Goal: Task Accomplishment & Management: Manage account settings

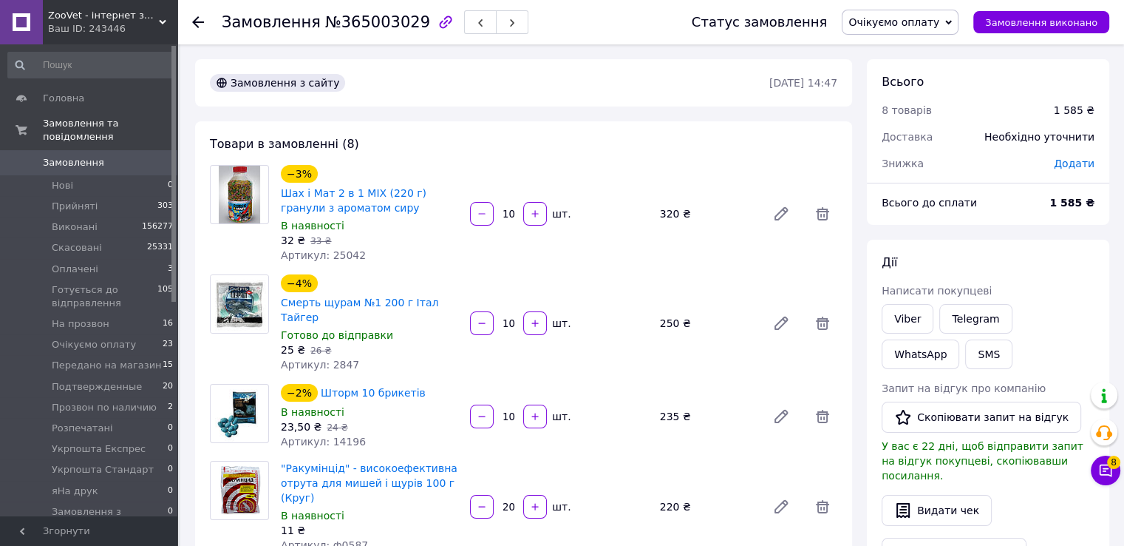
click at [937, 13] on span "Очікуємо оплату" at bounding box center [900, 22] width 117 height 25
click at [906, 92] on li "Скасовано" at bounding box center [919, 96] width 153 height 22
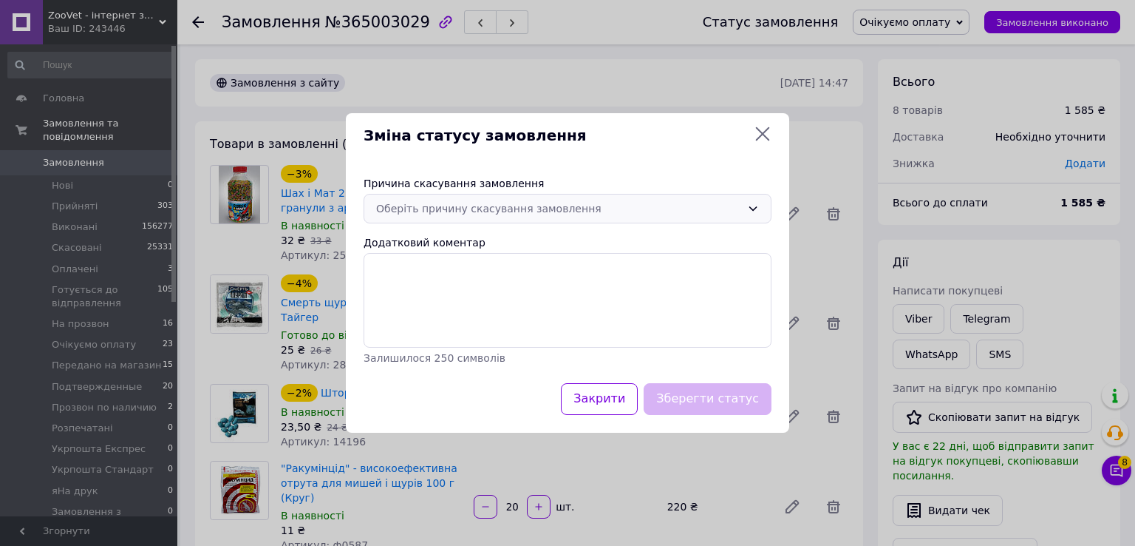
drag, startPoint x: 476, startPoint y: 208, endPoint x: 476, endPoint y: 221, distance: 13.3
click at [476, 208] on div "Оберіть причину скасування замовлення" at bounding box center [558, 208] width 365 height 16
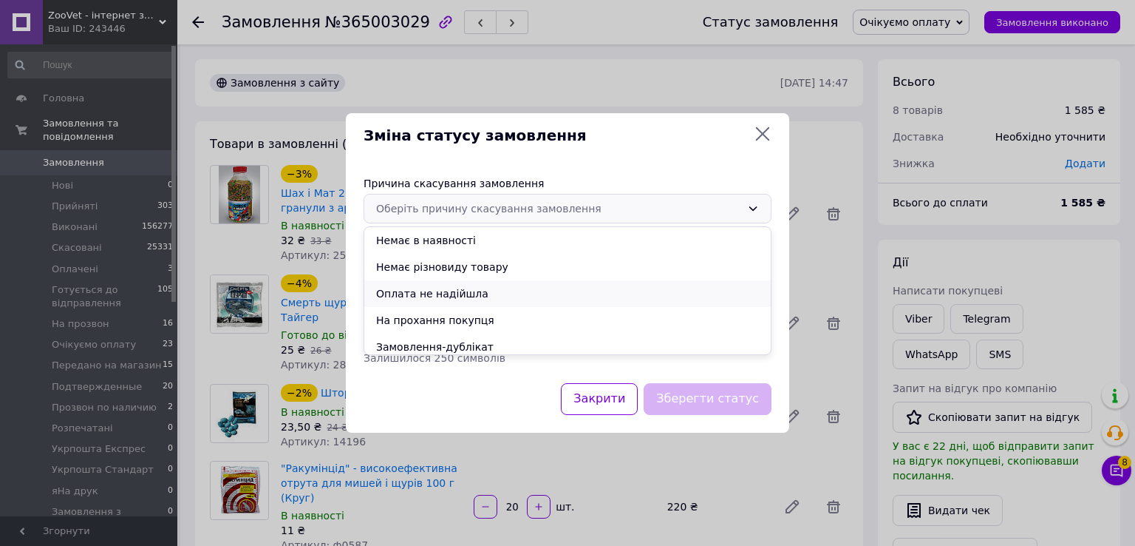
click at [427, 292] on li "Оплата не надійшла" at bounding box center [567, 293] width 407 height 27
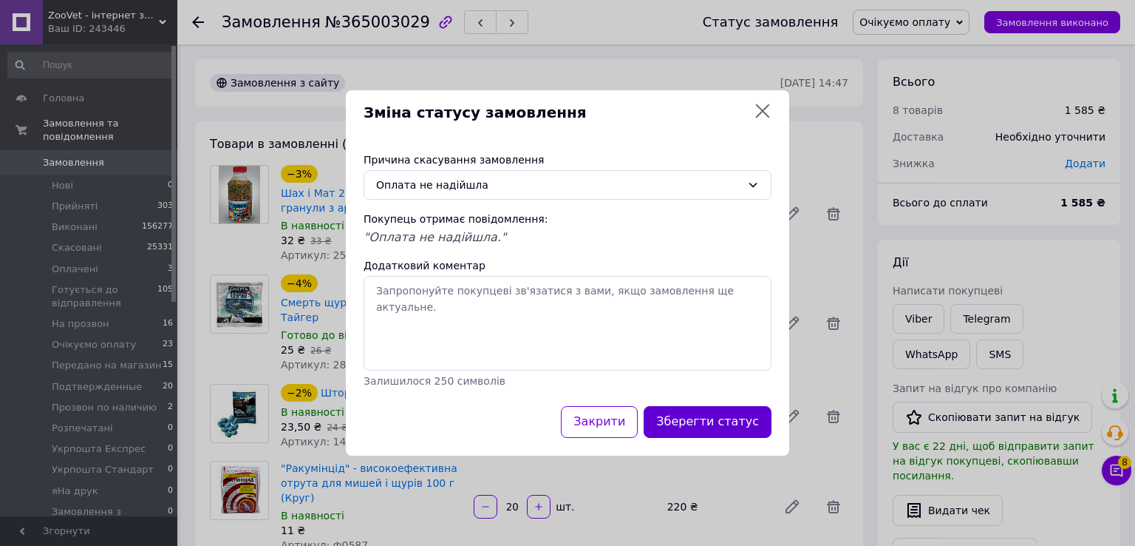
click at [710, 416] on button "Зберегти статус" at bounding box center [708, 422] width 128 height 32
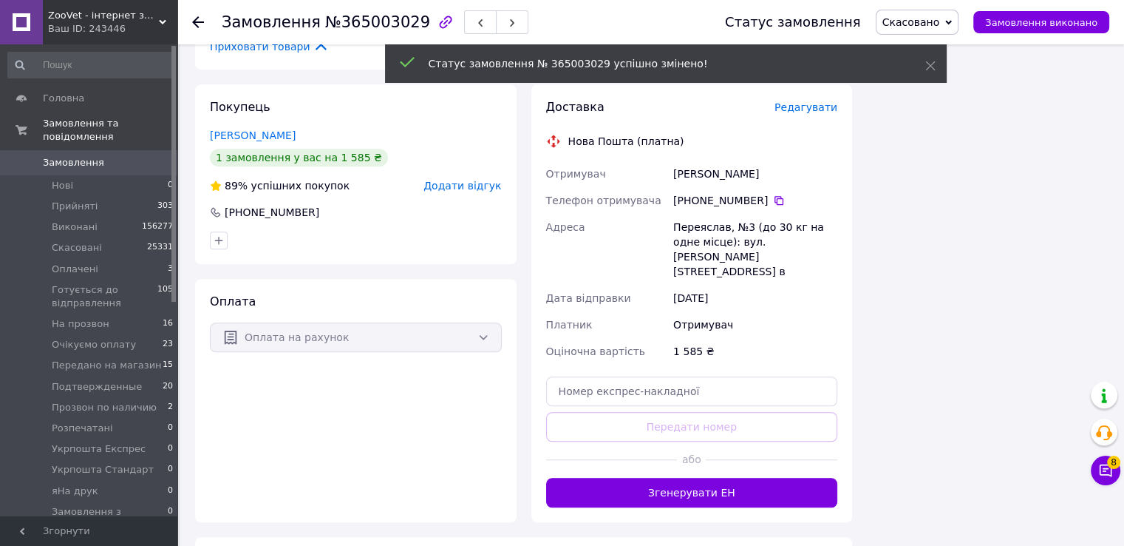
scroll to position [1035, 0]
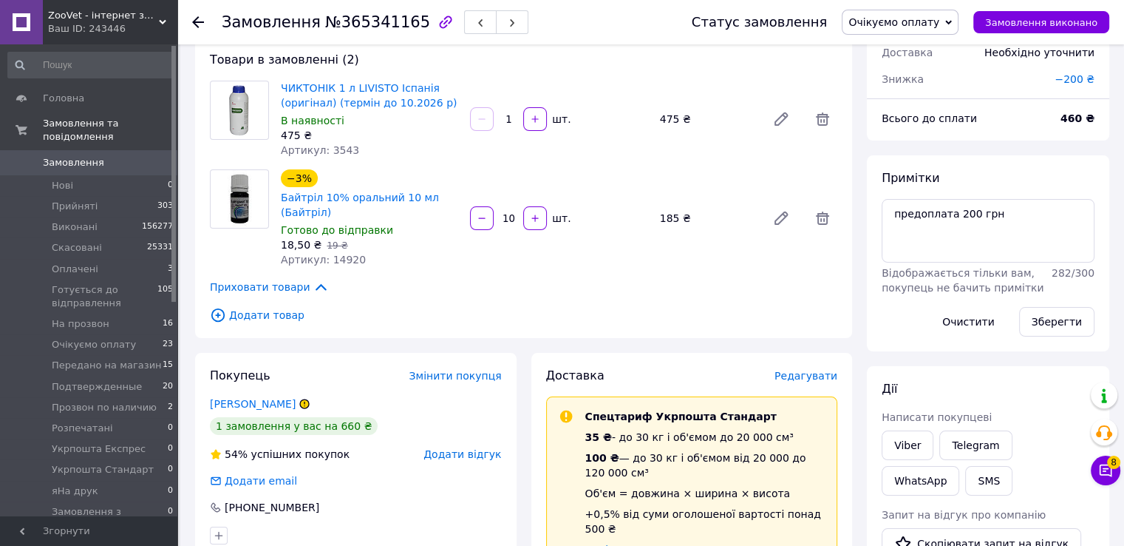
scroll to position [148, 0]
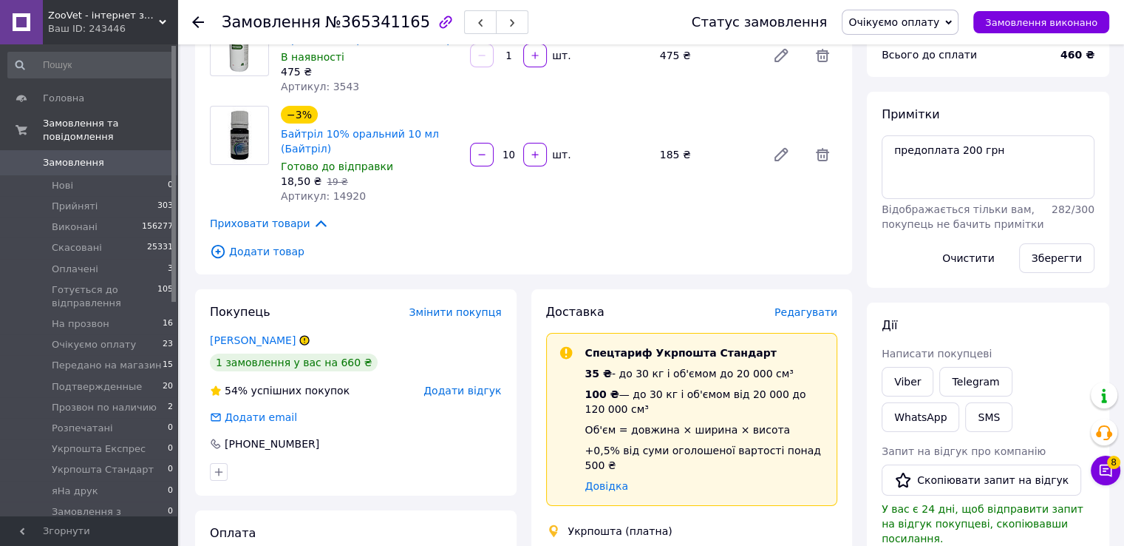
drag, startPoint x: 906, startPoint y: 24, endPoint x: 945, endPoint y: 63, distance: 54.4
click at [907, 24] on span "Очікуємо оплату" at bounding box center [894, 22] width 91 height 12
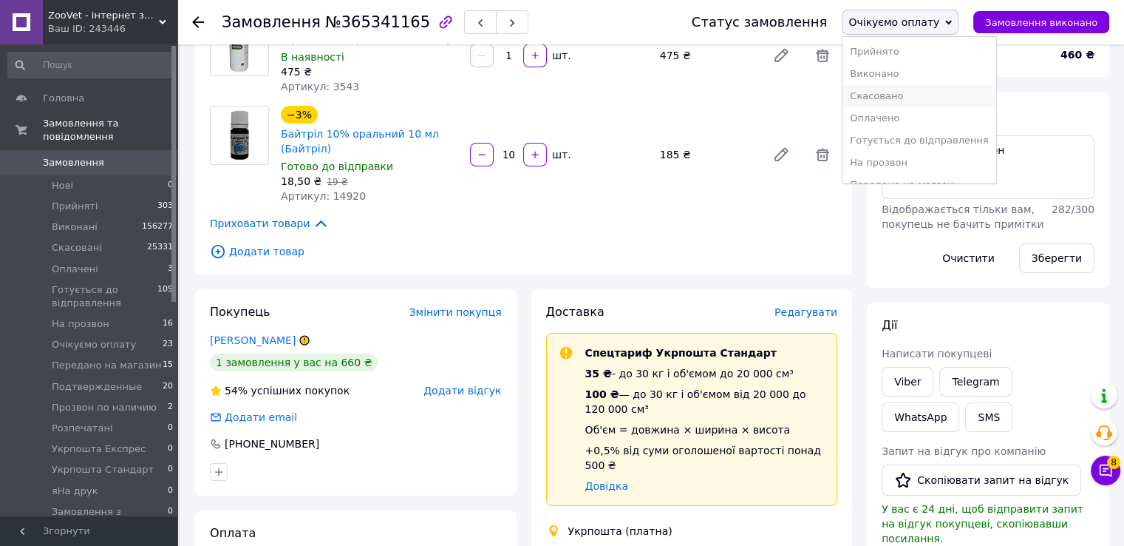
click at [908, 97] on li "Скасовано" at bounding box center [919, 96] width 153 height 22
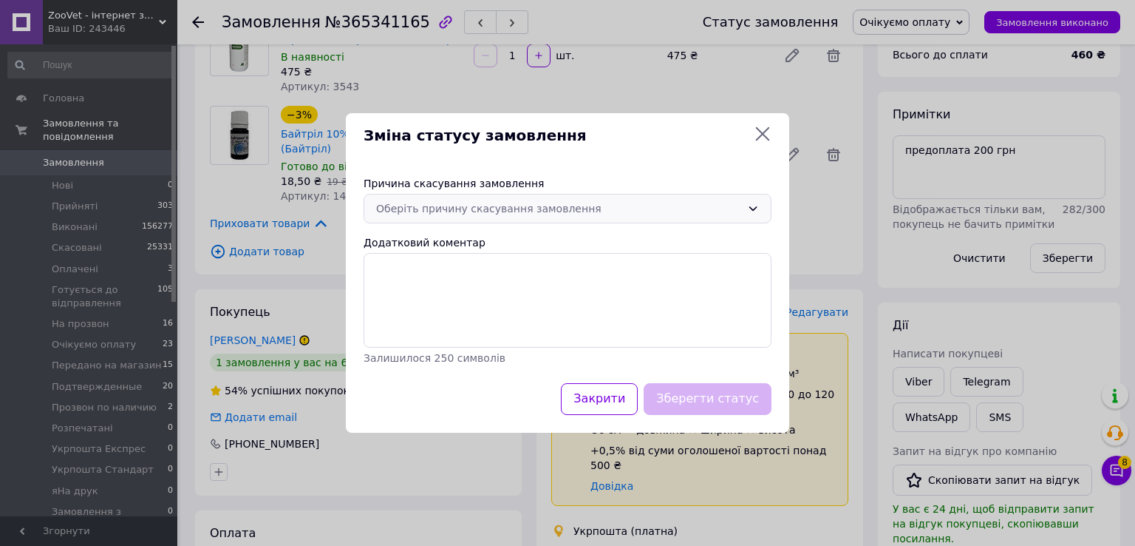
click at [497, 207] on div "Оберіть причину скасування замовлення" at bounding box center [558, 208] width 365 height 16
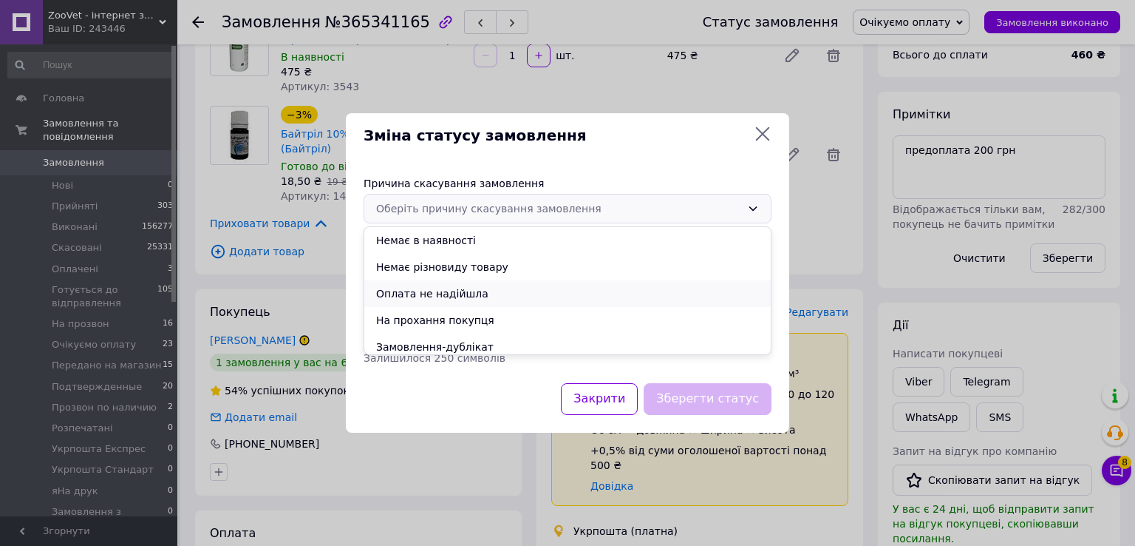
click at [438, 294] on li "Оплата не надійшла" at bounding box center [567, 293] width 407 height 27
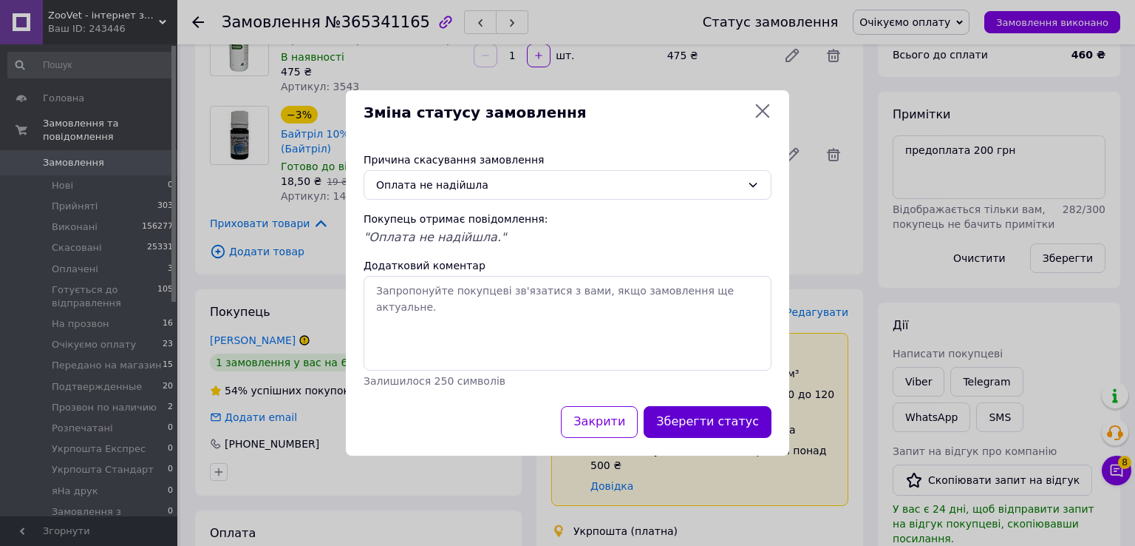
click at [710, 429] on button "Зберегти статус" at bounding box center [708, 422] width 128 height 32
